Goal: Find specific page/section: Find specific page/section

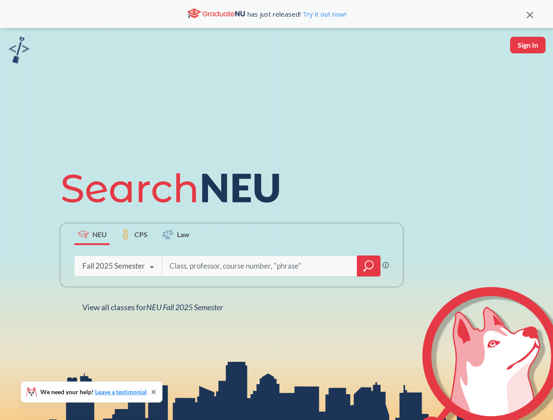
click at [276, 210] on icon at bounding box center [174, 188] width 228 height 49
click at [530, 14] on icon at bounding box center [529, 15] width 7 height 7
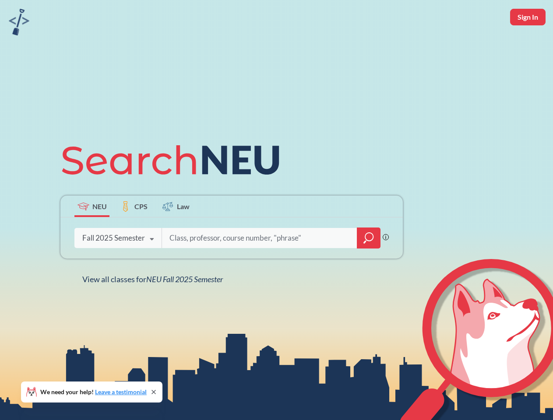
click at [527, 45] on div "NEU CPS Law Phrase search guarantees the exact search appears in the results. E…" at bounding box center [276, 210] width 553 height 420
click at [92, 234] on div "Fall 2025 Semester" at bounding box center [113, 238] width 63 height 10
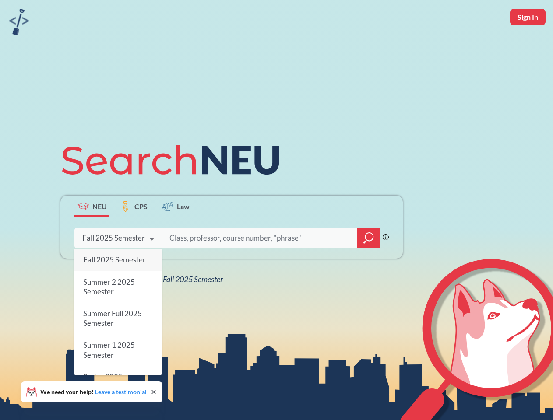
click at [134, 234] on div "Fall 2025 Semester" at bounding box center [113, 238] width 63 height 10
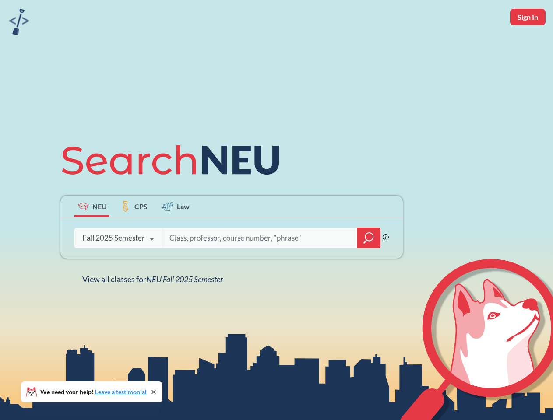
click at [176, 234] on input "search" at bounding box center [259, 238] width 182 height 18
click at [368, 266] on div "NEU CPS Law Phrase search guarantees the exact search appears in the results. E…" at bounding box center [231, 210] width 353 height 149
click at [118, 266] on div "NEU CPS Law Phrase search guarantees the exact search appears in the results. E…" at bounding box center [231, 210] width 353 height 149
click at [152, 267] on div "NEU CPS Law Phrase search guarantees the exact search appears in the results. E…" at bounding box center [231, 210] width 353 height 149
click at [154, 307] on div "NEU CPS Law Phrase search guarantees the exact search appears in the results. E…" at bounding box center [276, 210] width 553 height 420
